Goal: Navigation & Orientation: Find specific page/section

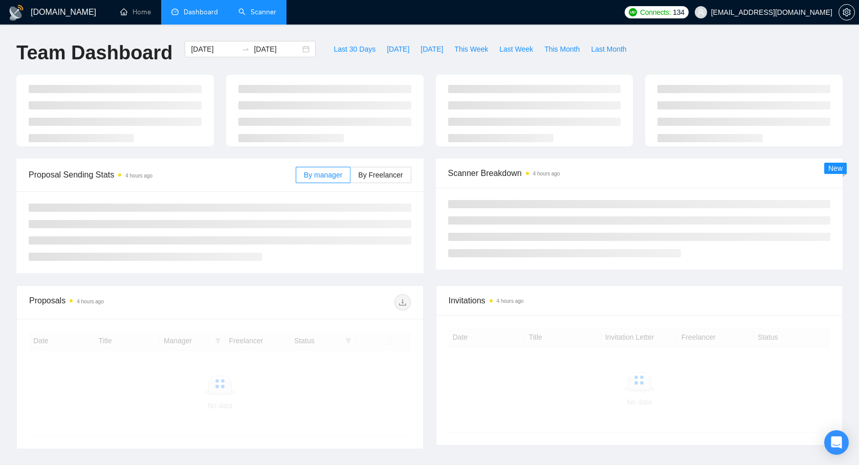
click at [250, 8] on link "Scanner" at bounding box center [257, 12] width 38 height 9
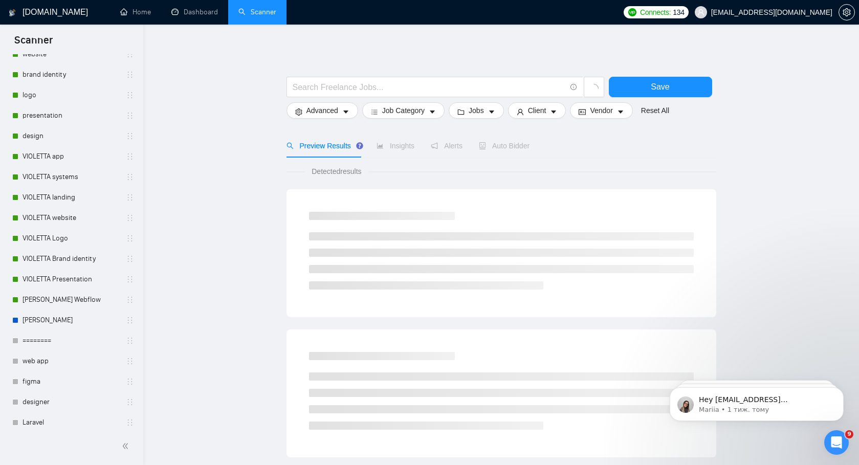
scroll to position [277, 0]
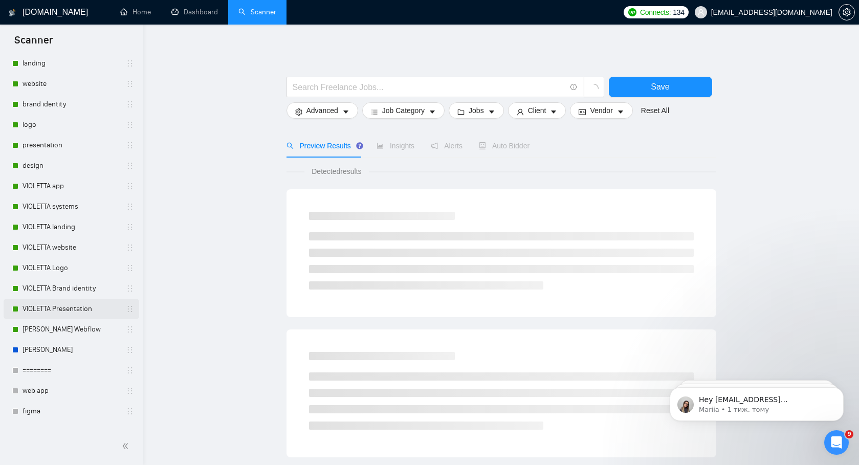
click at [62, 305] on link "VIOLETTA Presentation" at bounding box center [71, 309] width 97 height 20
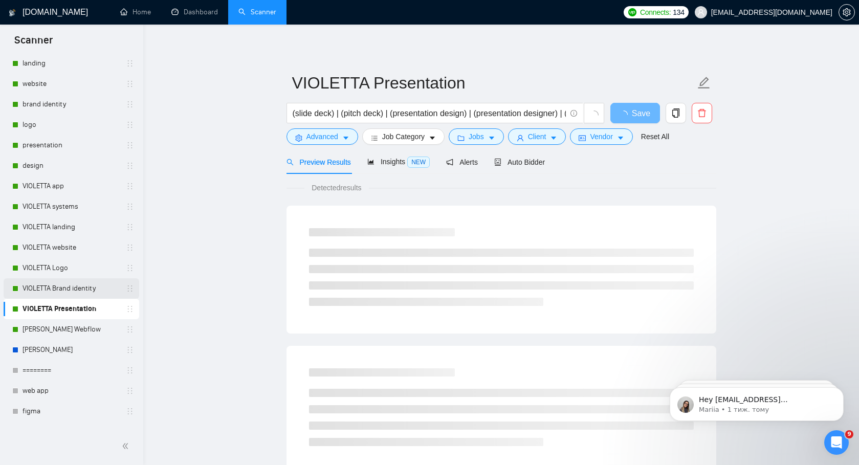
click at [62, 293] on link "VIOLETTA Brand identity" at bounding box center [71, 288] width 97 height 20
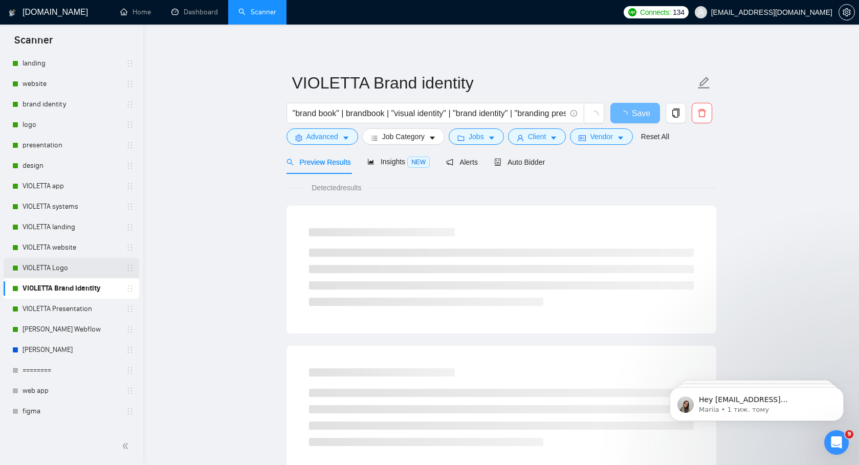
click at [62, 271] on link "VIOLETTA Logo" at bounding box center [71, 268] width 97 height 20
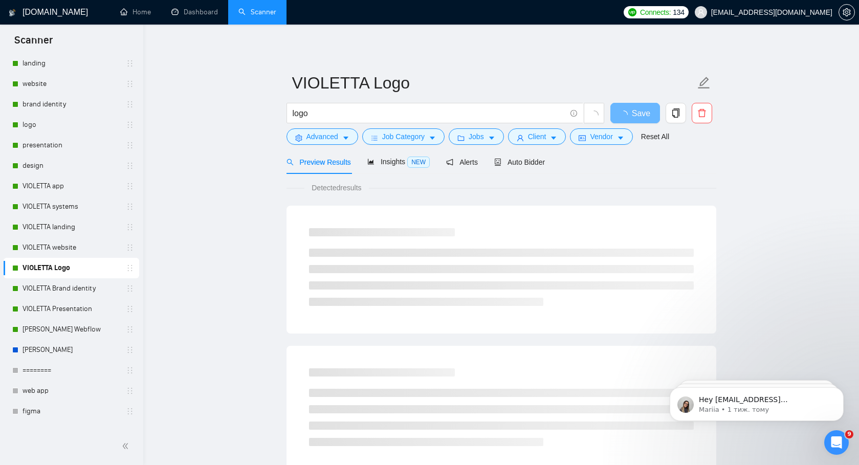
click at [63, 258] on link "VIOLETTA Logo" at bounding box center [71, 268] width 97 height 20
click at [64, 245] on link "VIOLETTA website" at bounding box center [71, 247] width 97 height 20
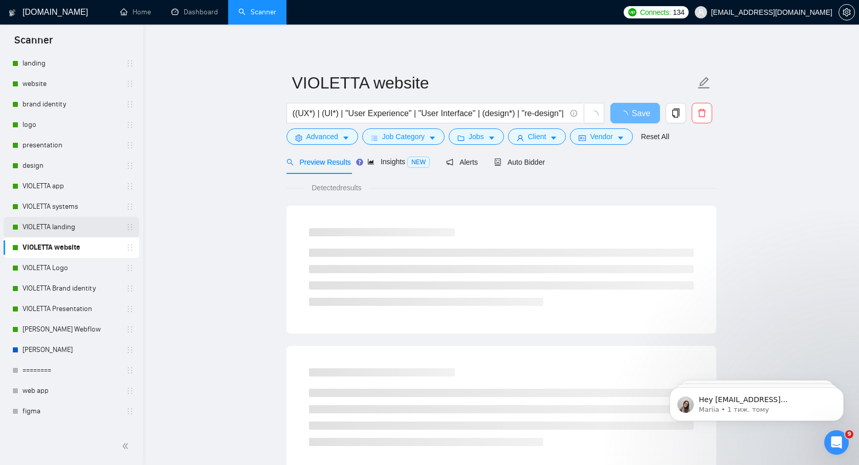
click at [67, 228] on link "VIOLETTA landing" at bounding box center [71, 227] width 97 height 20
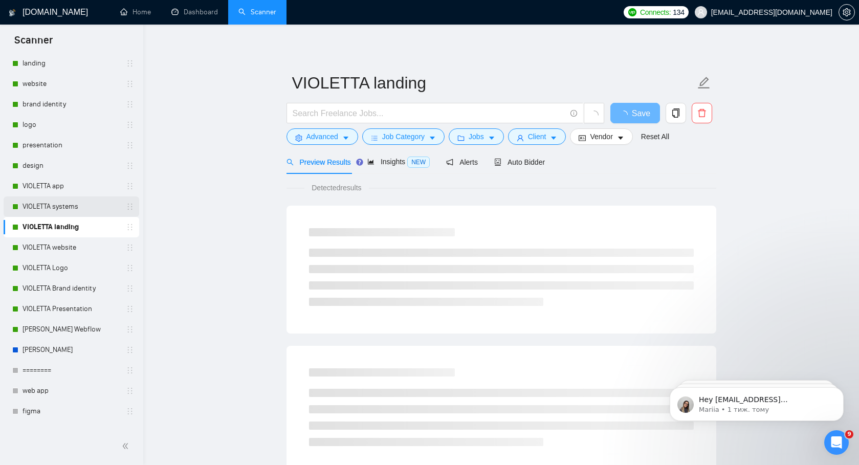
click at [66, 205] on link "VIOLETTA systems" at bounding box center [71, 206] width 97 height 20
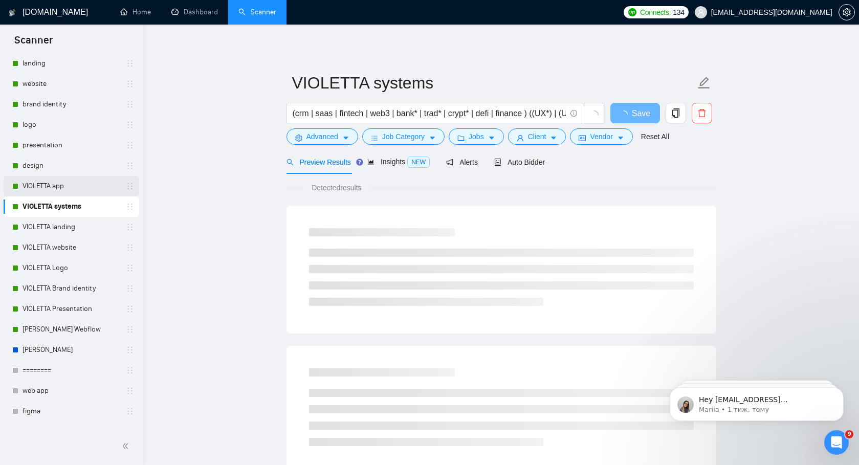
click at [60, 187] on link "VIOLETTA app" at bounding box center [71, 186] width 97 height 20
